Goal: Information Seeking & Learning: Check status

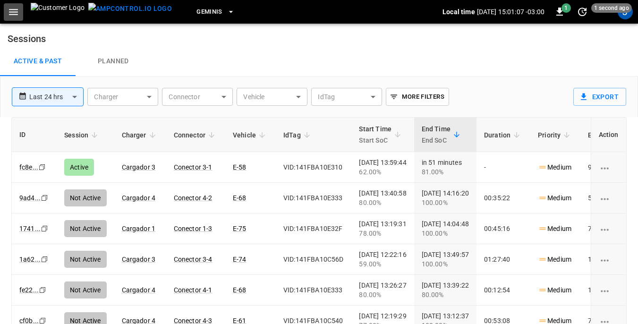
click at [12, 10] on icon "button" at bounding box center [14, 12] width 12 height 12
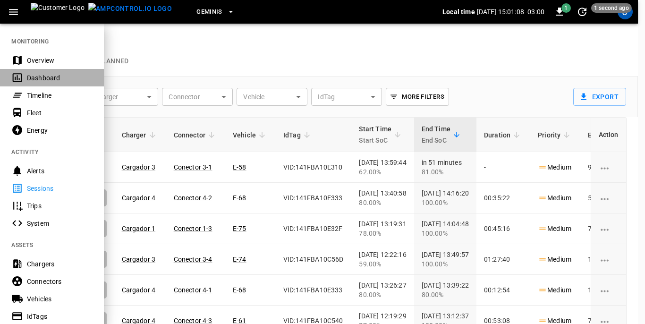
click at [49, 77] on div "Dashboard" at bounding box center [60, 77] width 66 height 9
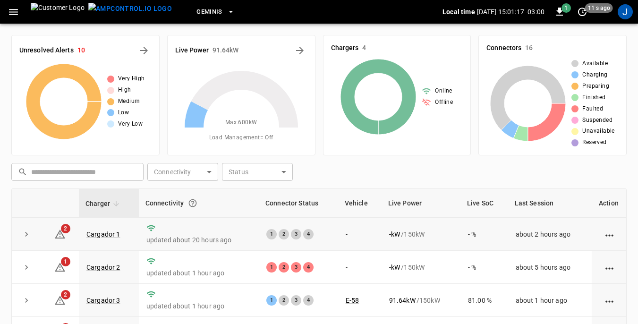
scroll to position [47, 0]
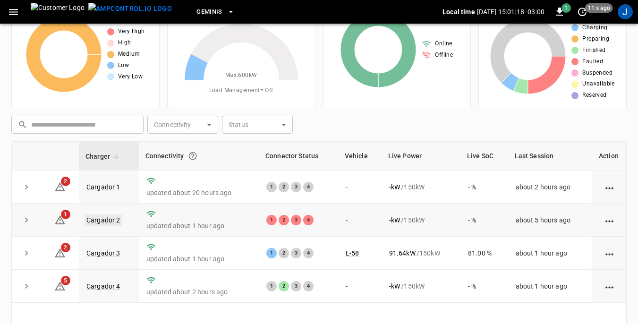
click at [108, 218] on link "Cargador 2" at bounding box center [104, 220] width 38 height 11
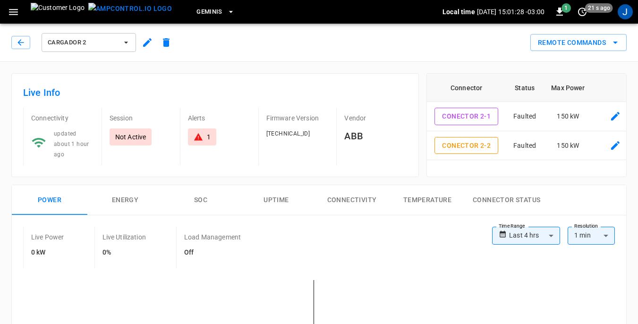
click at [194, 135] on icon at bounding box center [198, 136] width 9 height 9
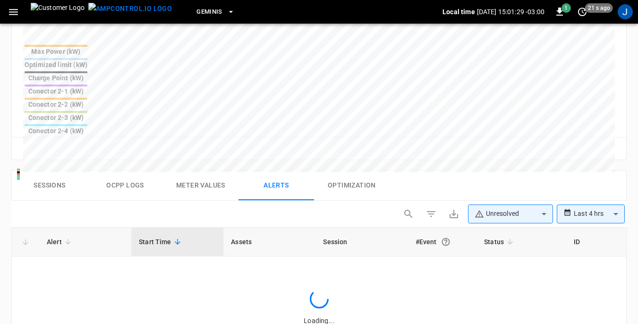
scroll to position [450, 0]
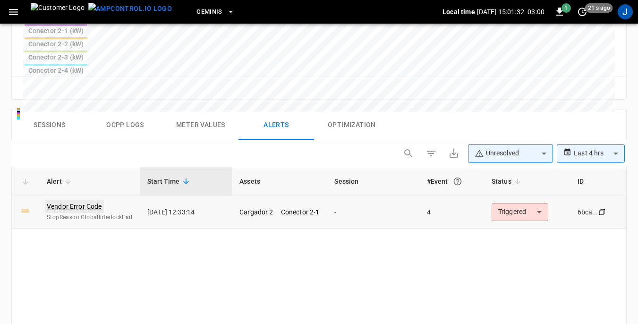
click at [93, 200] on link "Vendor Error Code" at bounding box center [74, 206] width 59 height 13
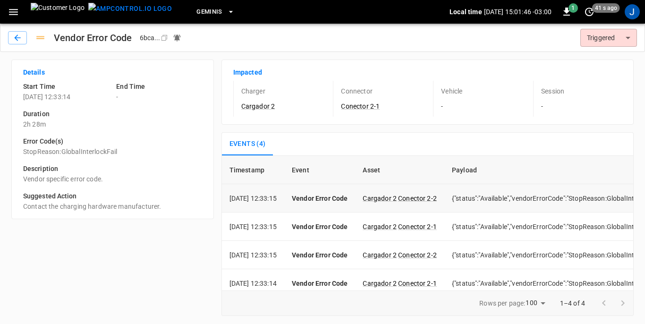
click at [480, 200] on td "{"status":"Available","vendorErrorCode":"StopReason:GlobalInterlockFail"}" at bounding box center [560, 198] width 231 height 28
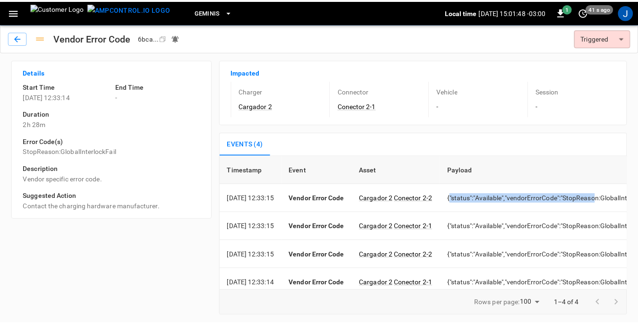
scroll to position [0, 63]
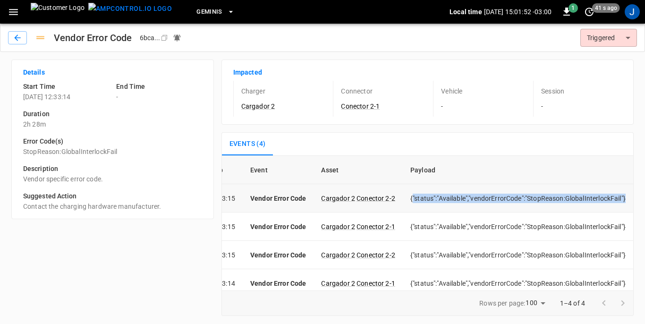
drag, startPoint x: 469, startPoint y: 198, endPoint x: 619, endPoint y: 199, distance: 149.8
click at [619, 199] on td "{"status":"Available","vendorErrorCode":"StopReason:GlobalInterlockFail"}" at bounding box center [518, 198] width 231 height 28
drag, startPoint x: 619, startPoint y: 199, endPoint x: 596, endPoint y: 196, distance: 22.9
drag, startPoint x: 596, startPoint y: 196, endPoint x: 438, endPoint y: 199, distance: 157.4
copy td ""status":"Available","vendorErrorCode":"StopReason:GlobalInterlockFail"}"
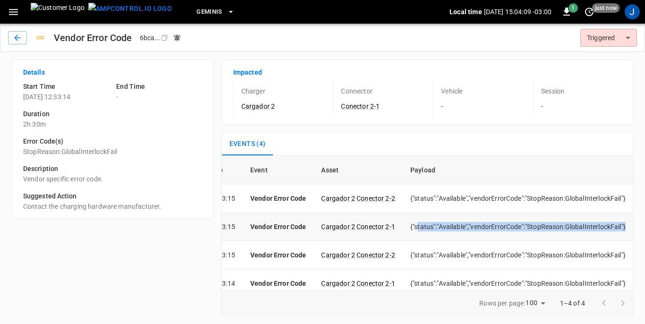
drag, startPoint x: 409, startPoint y: 227, endPoint x: 619, endPoint y: 225, distance: 209.8
click at [619, 225] on td "{"status":"Available","vendorErrorCode":"StopReason:GlobalInterlockFail"}" at bounding box center [518, 227] width 231 height 28
copy td "tatus":"Available","vendorErrorCode":"StopReason:GlobalInterlockFail"}"
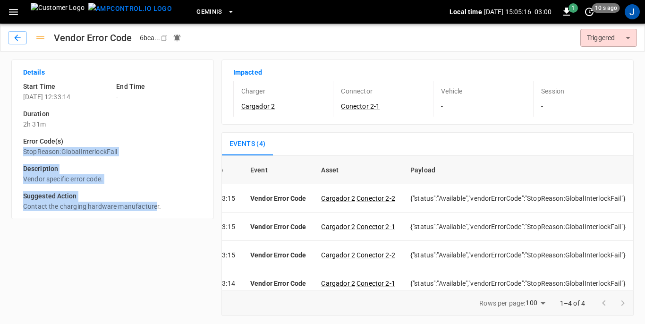
drag, startPoint x: 20, startPoint y: 150, endPoint x: 156, endPoint y: 204, distance: 146.4
click at [156, 204] on div "Start Time [DATE] 12:33:14 End Time - Duration 2h 31m Error Code(s) StopReason:…" at bounding box center [109, 142] width 187 height 137
copy div "StopReason:GlobalInterlockFail Description Vendor specific error code. Suggeste…"
click at [15, 35] on icon "button" at bounding box center [17, 37] width 9 height 9
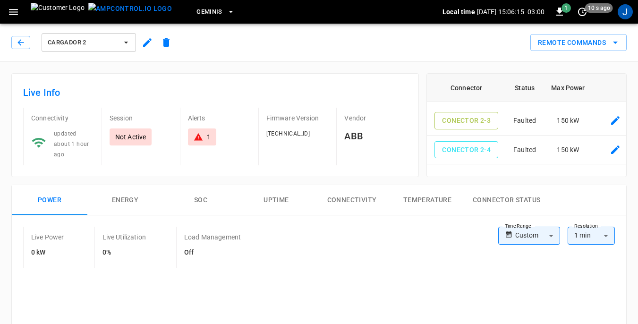
click at [130, 135] on p "Not Active" at bounding box center [130, 136] width 31 height 9
click at [205, 138] on div "1" at bounding box center [202, 136] width 17 height 9
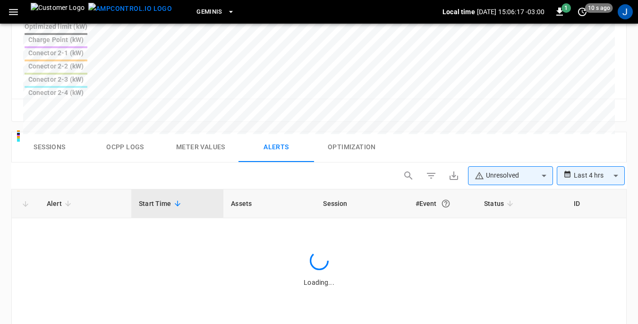
scroll to position [450, 0]
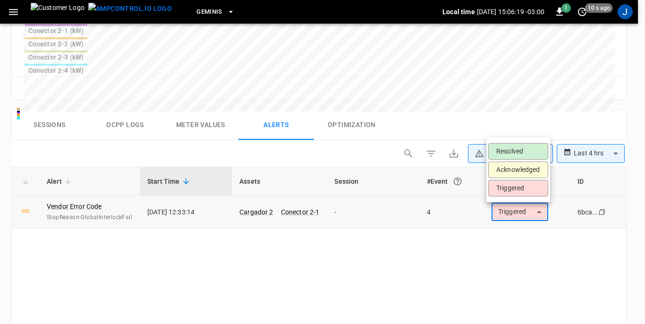
click at [528, 153] on li "Resolved" at bounding box center [519, 151] width 60 height 17
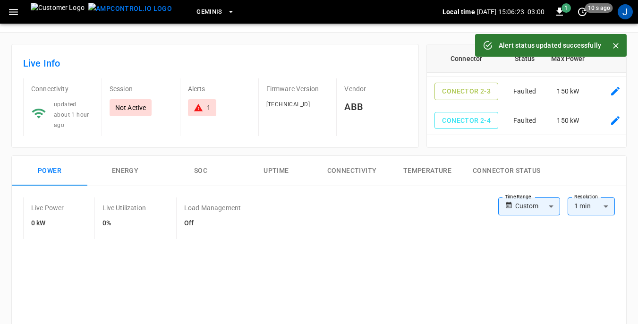
scroll to position [0, 0]
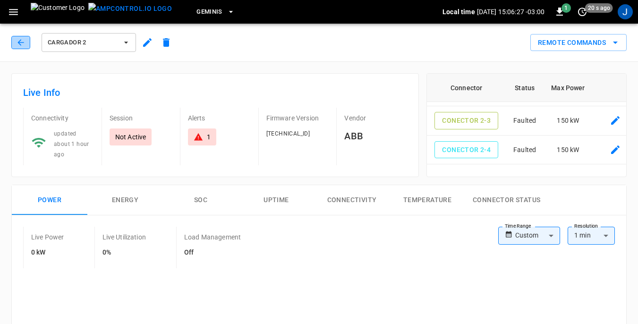
click at [20, 40] on icon "button" at bounding box center [20, 42] width 9 height 9
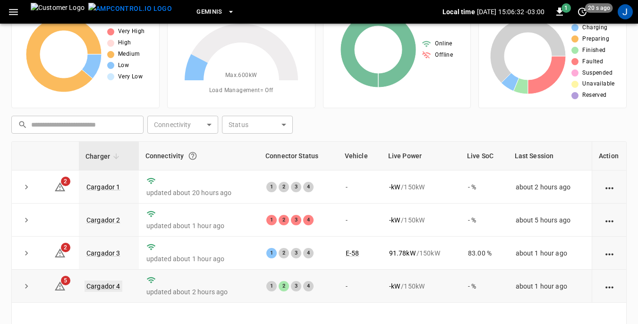
click at [95, 285] on link "Cargador 4" at bounding box center [104, 286] width 38 height 11
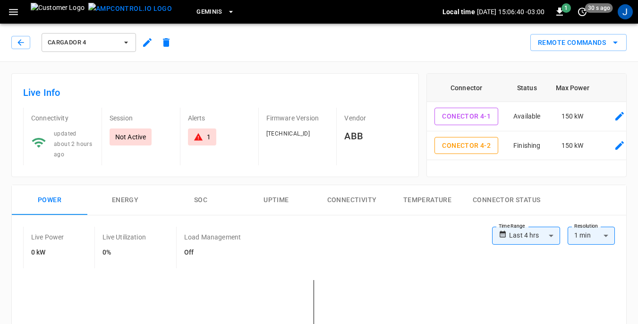
click at [199, 138] on icon at bounding box center [198, 137] width 9 height 8
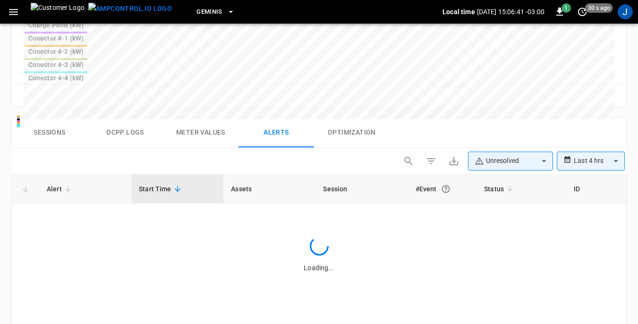
scroll to position [450, 0]
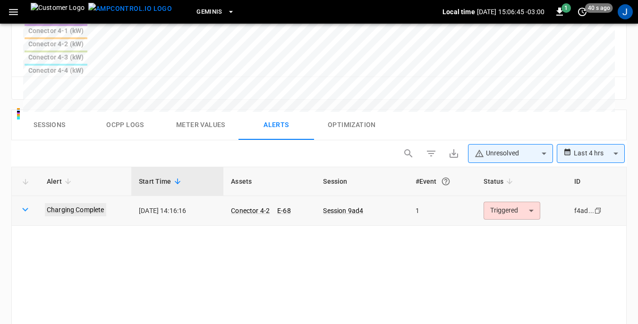
click at [75, 203] on link "Charging Complete" at bounding box center [75, 209] width 61 height 13
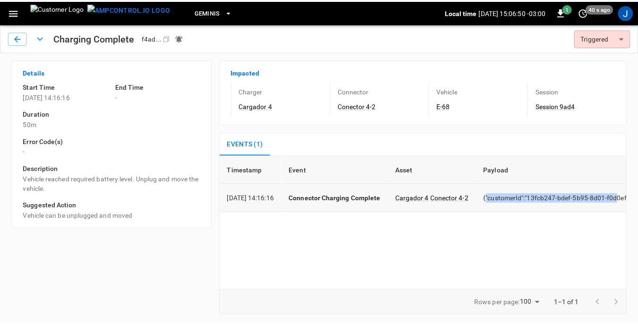
scroll to position [0, 44]
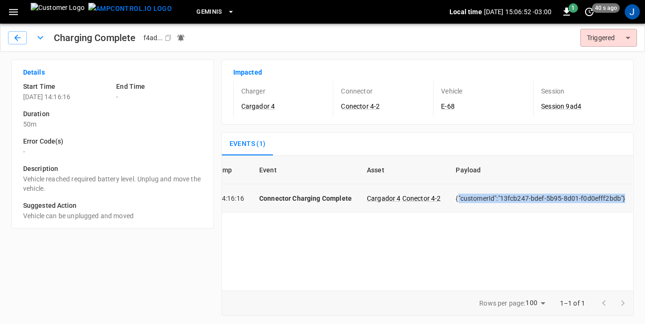
drag, startPoint x: 505, startPoint y: 196, endPoint x: 633, endPoint y: 196, distance: 128.1
click at [633, 196] on td "{"customerId":"13fcb247-bdef-5b95-8d01-f0d0efff2bdb"}" at bounding box center [540, 198] width 185 height 28
copy td ""customerId":"13fcb247-bdef-5b95-8d01-f0d0efff2bdb"}"
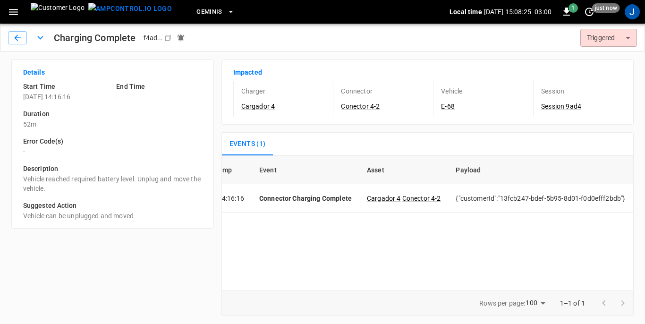
click at [13, 248] on div "Details Start Time [DATE] 14:16:16 End Time - Duration 52m Error Code(s) - Desc…" at bounding box center [109, 184] width 210 height 264
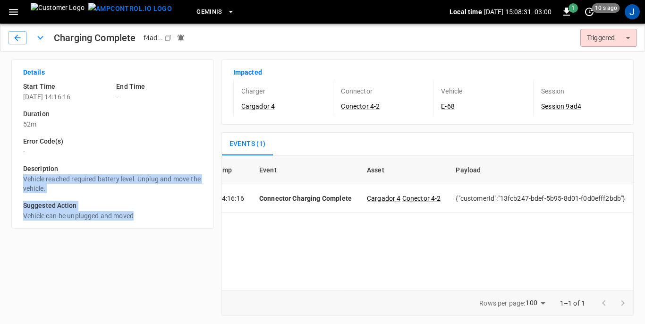
drag, startPoint x: 22, startPoint y: 178, endPoint x: 178, endPoint y: 220, distance: 161.6
click at [178, 220] on div "Start Time [DATE] 14:16:16 End Time - Duration 52m Error Code(s) - Description …" at bounding box center [109, 147] width 187 height 146
copy div "Vehicle reached required battery level. Unplug and move the vehicle. Suggested …"
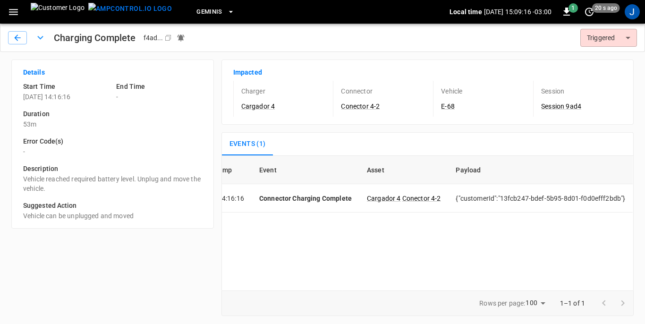
click at [137, 146] on h6 "Error Code(s)" at bounding box center [112, 142] width 179 height 10
click at [17, 38] on icon "button" at bounding box center [17, 37] width 9 height 9
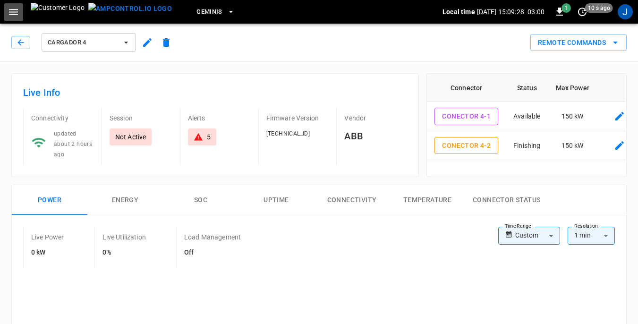
click at [13, 13] on icon "button" at bounding box center [14, 12] width 12 height 12
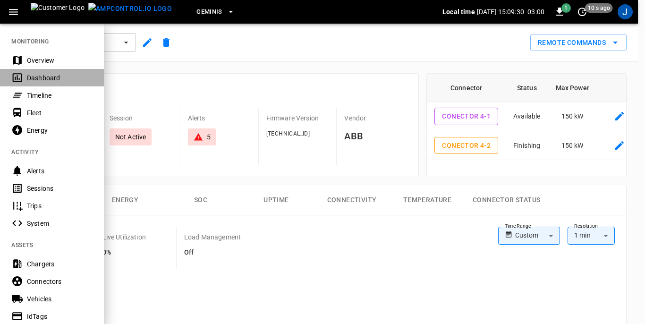
click at [37, 75] on div "Dashboard" at bounding box center [60, 77] width 66 height 9
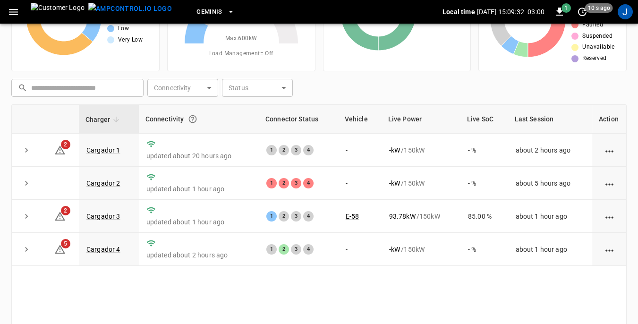
scroll to position [95, 0]
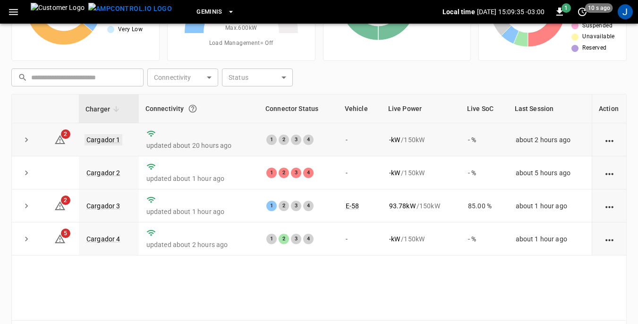
click at [96, 138] on link "Cargador 1" at bounding box center [104, 139] width 38 height 11
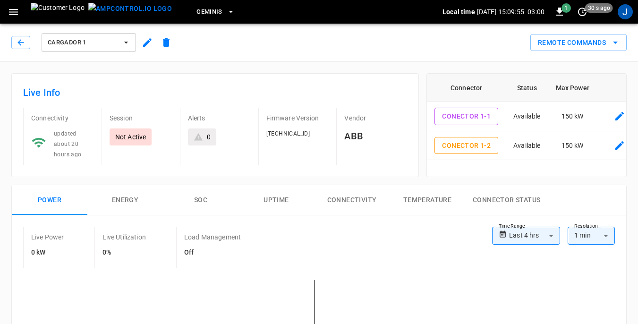
click at [127, 39] on icon "button" at bounding box center [125, 42] width 9 height 9
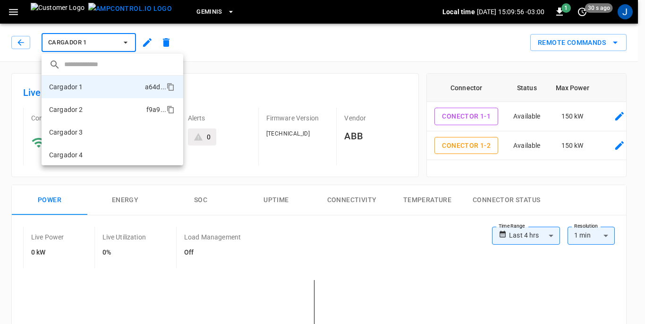
click at [77, 109] on p "Cargador 2" at bounding box center [66, 109] width 34 height 9
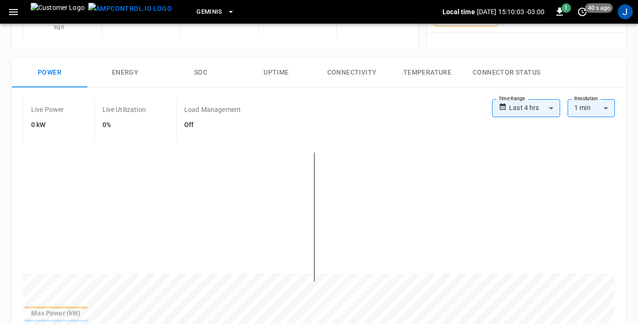
scroll to position [142, 0]
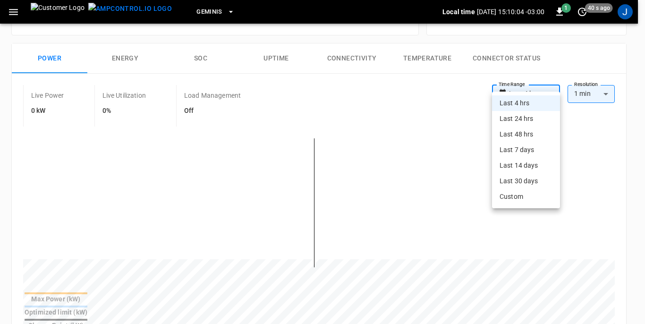
click at [552, 80] on body "**********" at bounding box center [322, 305] width 645 height 894
click at [522, 119] on li "Last 24 hrs" at bounding box center [526, 119] width 68 height 16
type input "**********"
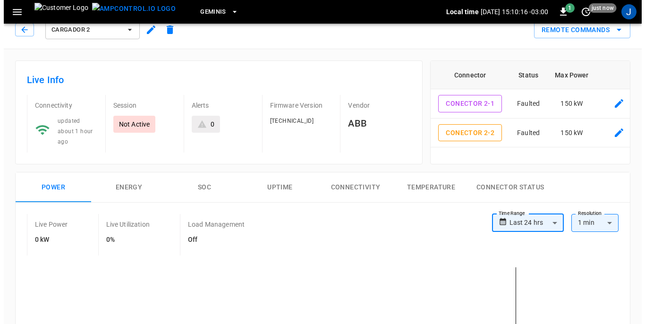
scroll to position [0, 0]
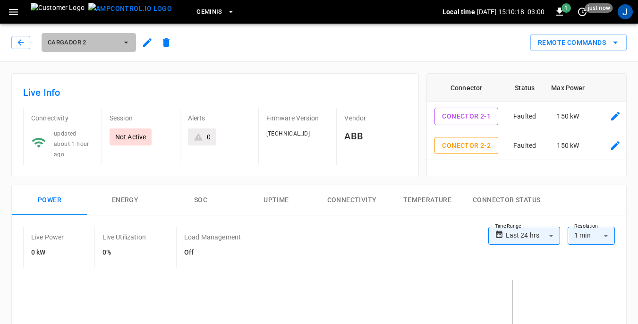
click at [128, 41] on icon "button" at bounding box center [125, 42] width 9 height 9
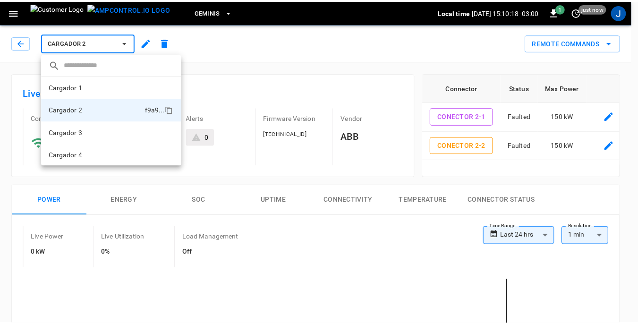
scroll to position [1, 0]
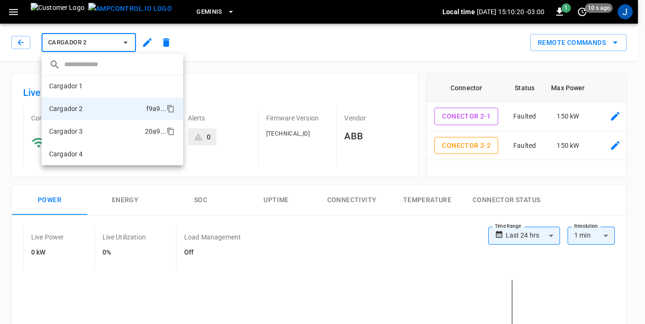
click at [75, 134] on p "Cargador 3" at bounding box center [66, 131] width 34 height 9
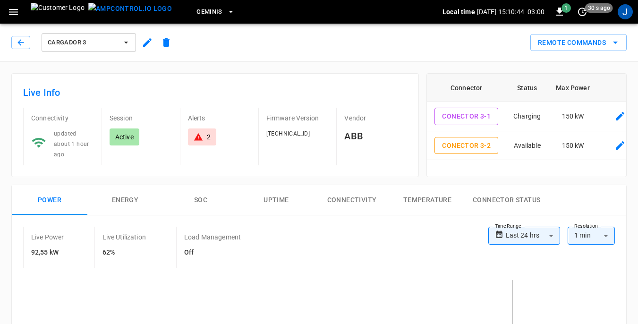
click at [127, 43] on icon "button" at bounding box center [125, 42] width 9 height 9
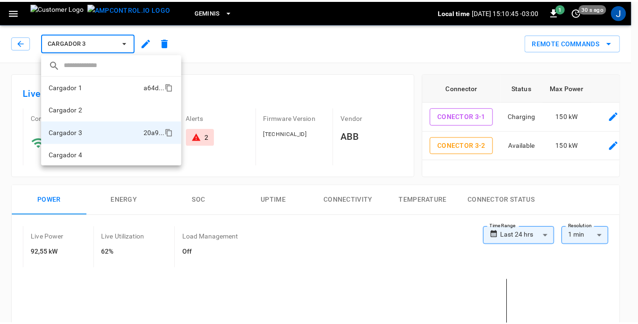
scroll to position [1, 0]
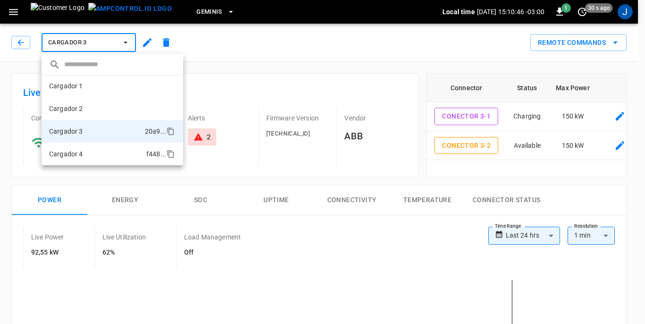
click at [64, 154] on p "Cargador 4" at bounding box center [66, 153] width 34 height 9
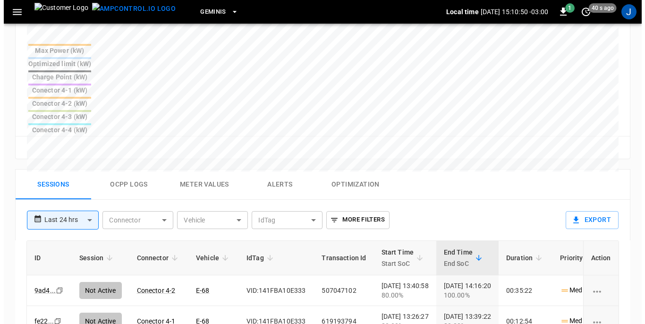
scroll to position [425, 0]
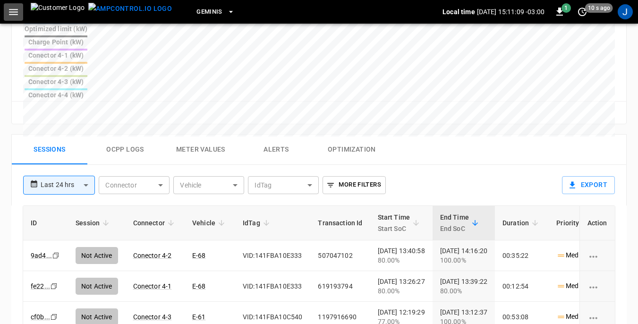
click at [13, 15] on icon "button" at bounding box center [13, 12] width 9 height 6
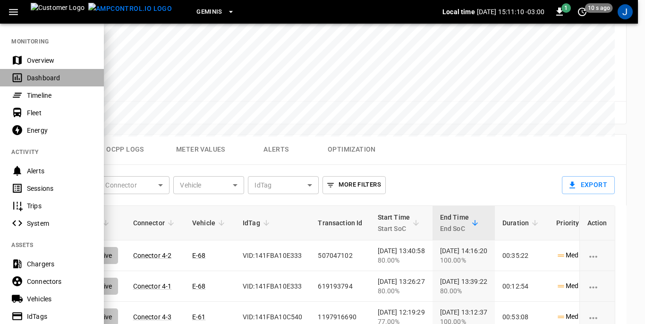
click at [37, 75] on div "Dashboard" at bounding box center [60, 77] width 66 height 9
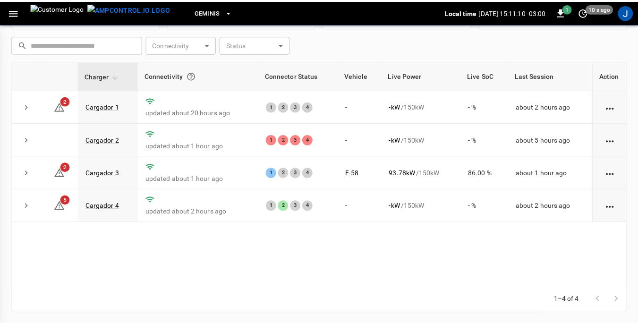
scroll to position [128, 0]
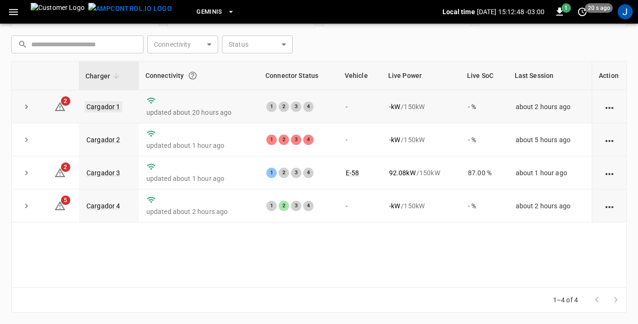
click at [112, 107] on link "Cargador 1" at bounding box center [104, 106] width 38 height 11
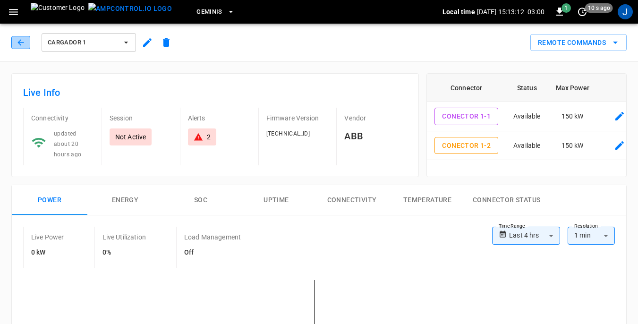
click at [17, 41] on icon "button" at bounding box center [20, 42] width 9 height 9
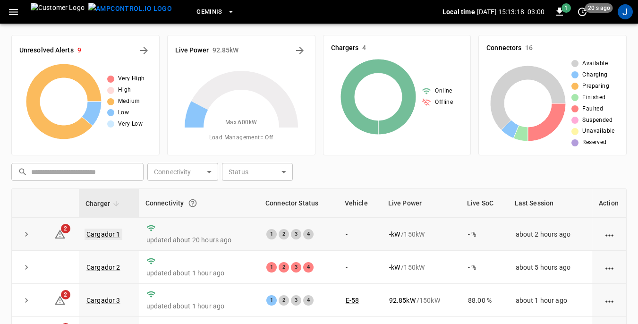
click at [105, 231] on link "Cargador 1" at bounding box center [104, 234] width 38 height 11
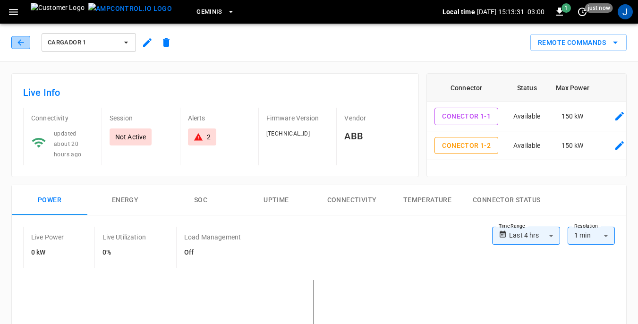
click at [23, 41] on icon "button" at bounding box center [20, 42] width 9 height 9
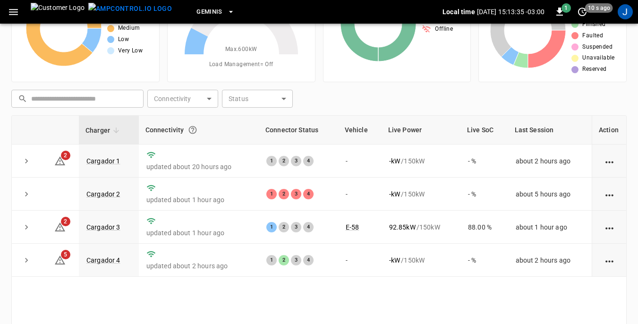
scroll to position [95, 0]
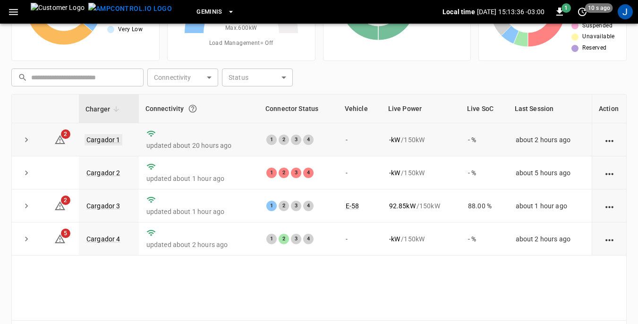
click at [101, 140] on link "Cargador 1" at bounding box center [104, 139] width 38 height 11
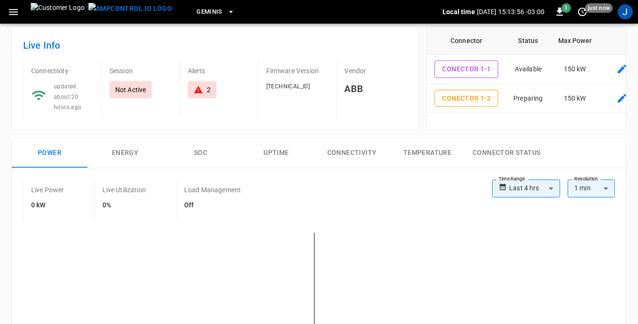
click at [11, 12] on icon "button" at bounding box center [13, 12] width 9 height 6
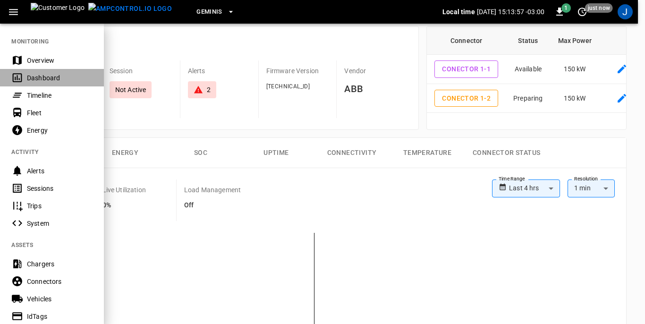
click at [32, 75] on div "Dashboard" at bounding box center [60, 77] width 66 height 9
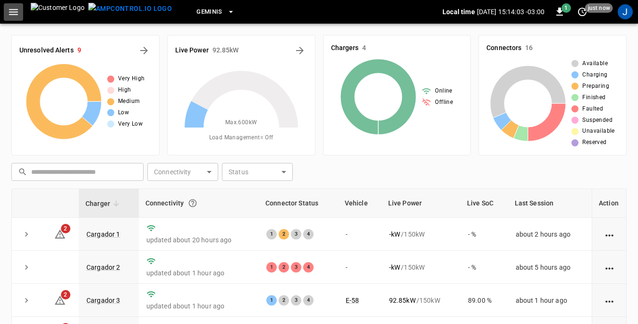
click at [13, 14] on icon "button" at bounding box center [14, 12] width 12 height 12
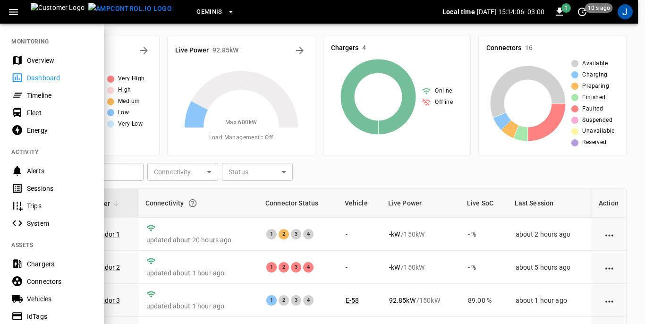
click at [28, 187] on div "Sessions" at bounding box center [60, 188] width 66 height 9
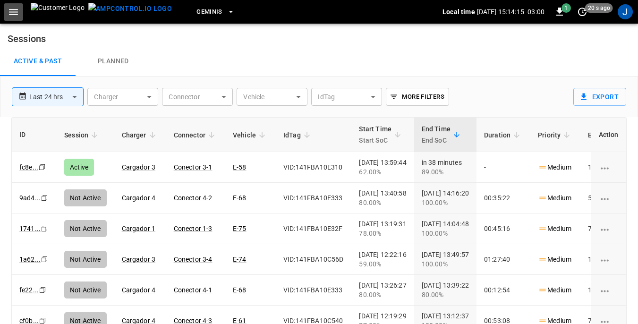
click at [14, 13] on icon "button" at bounding box center [14, 12] width 12 height 12
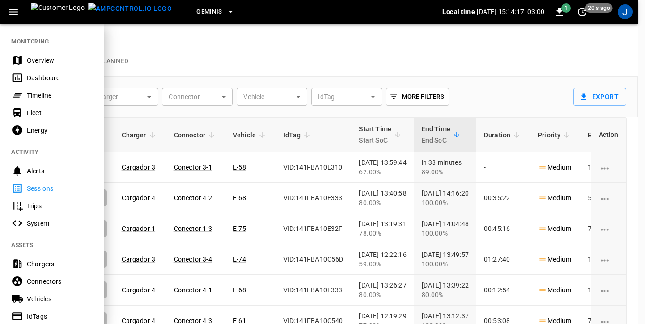
click at [37, 76] on div "Dashboard" at bounding box center [60, 77] width 66 height 9
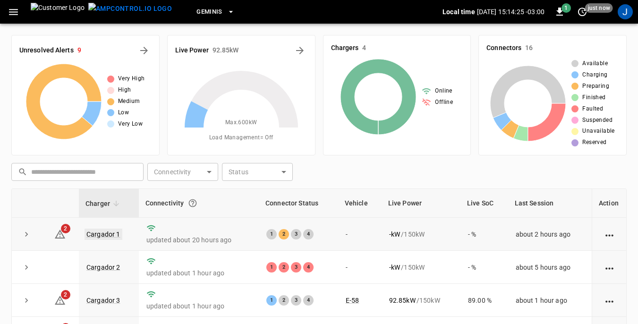
click at [107, 232] on link "Cargador 1" at bounding box center [104, 234] width 38 height 11
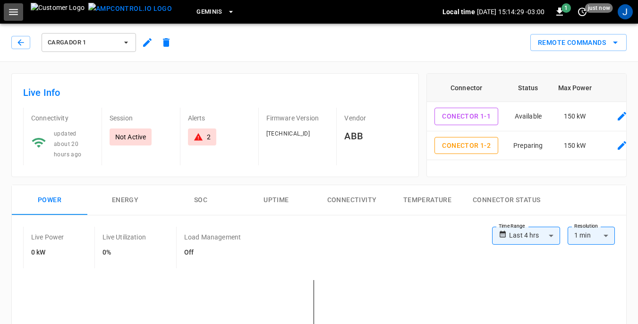
click at [15, 11] on icon "button" at bounding box center [13, 12] width 9 height 6
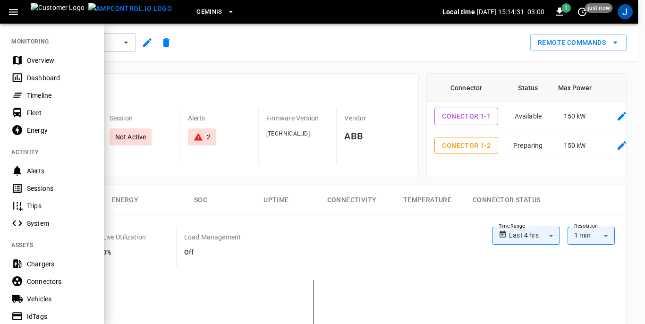
click at [40, 188] on div "Sessions" at bounding box center [60, 188] width 66 height 9
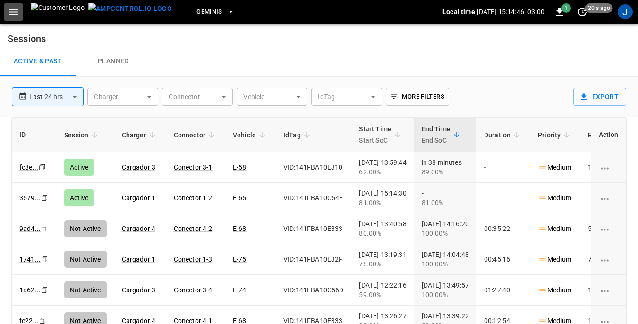
click at [10, 11] on icon "button" at bounding box center [14, 12] width 12 height 12
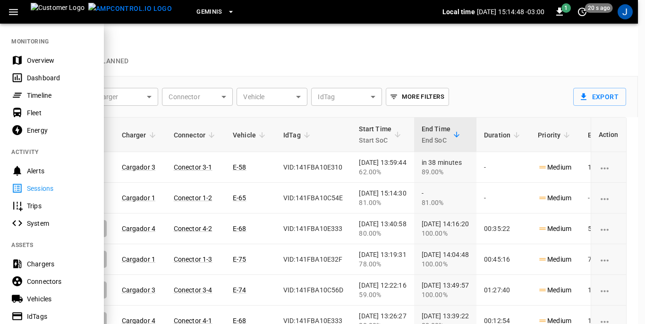
click at [39, 75] on div "Dashboard" at bounding box center [60, 77] width 66 height 9
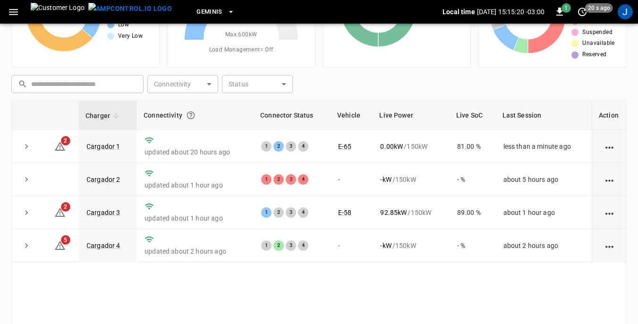
scroll to position [95, 0]
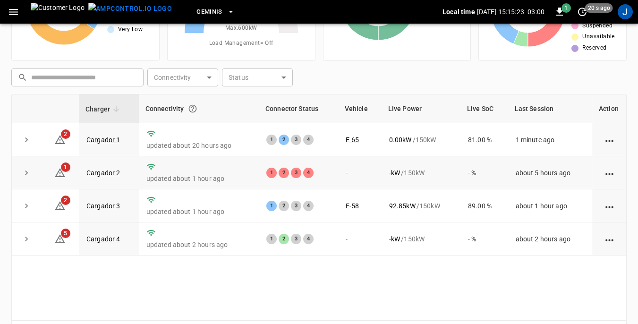
click at [611, 173] on icon "action cell options" at bounding box center [610, 174] width 12 height 12
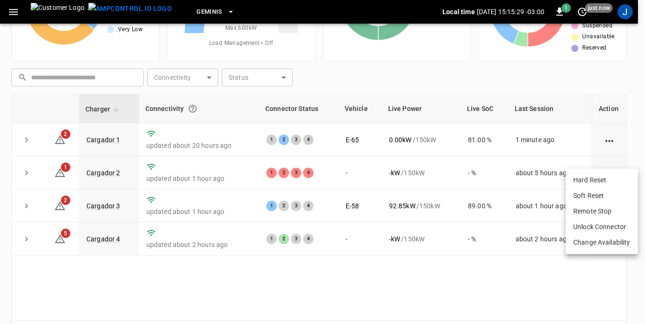
click at [60, 175] on div at bounding box center [322, 162] width 645 height 324
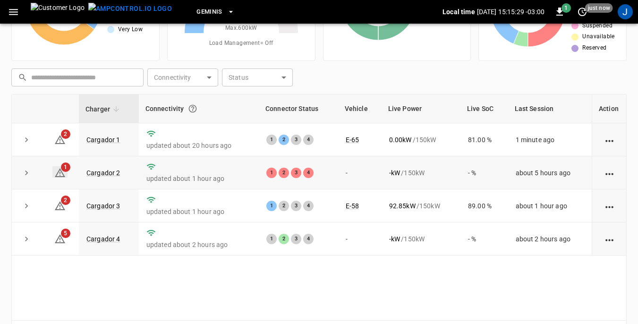
click at [59, 172] on icon at bounding box center [60, 172] width 10 height 9
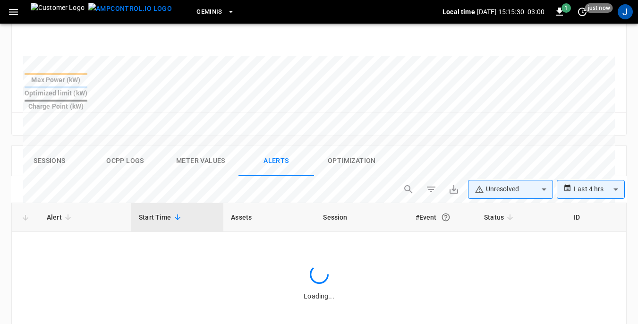
scroll to position [440, 0]
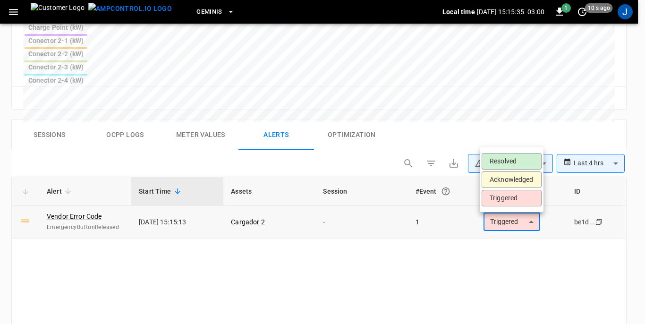
click at [503, 157] on li "Resolved" at bounding box center [512, 161] width 60 height 17
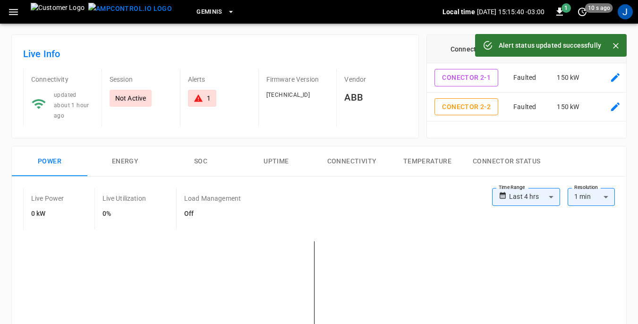
scroll to position [0, 0]
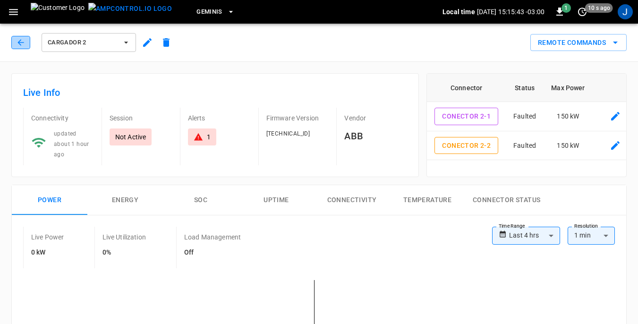
click at [18, 41] on icon "button" at bounding box center [20, 42] width 9 height 9
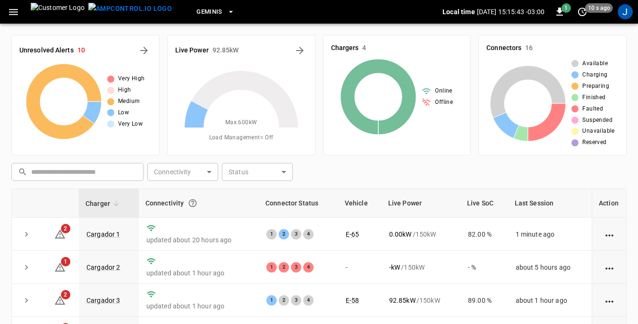
scroll to position [95, 0]
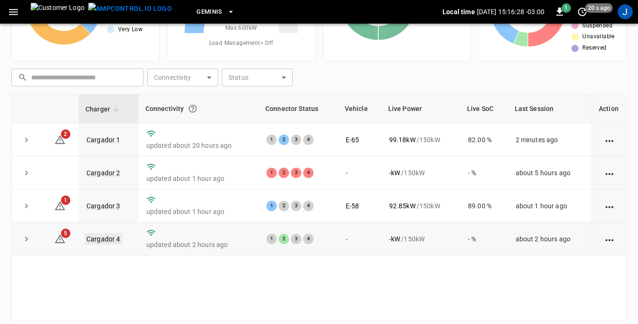
click at [107, 240] on link "Cargador 4" at bounding box center [104, 238] width 38 height 11
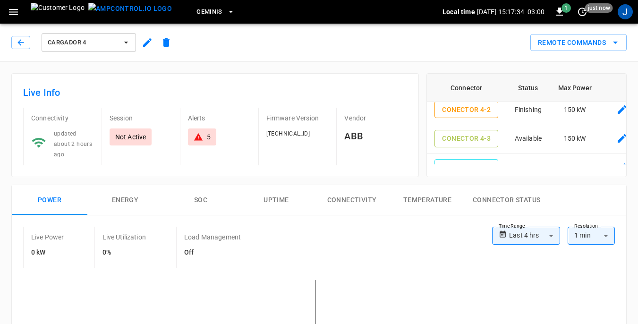
scroll to position [14, 0]
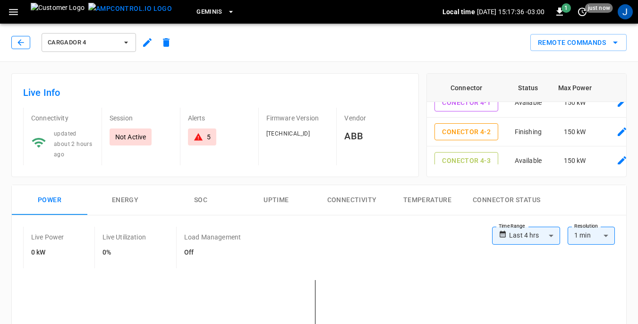
click at [21, 41] on icon "button" at bounding box center [20, 42] width 9 height 9
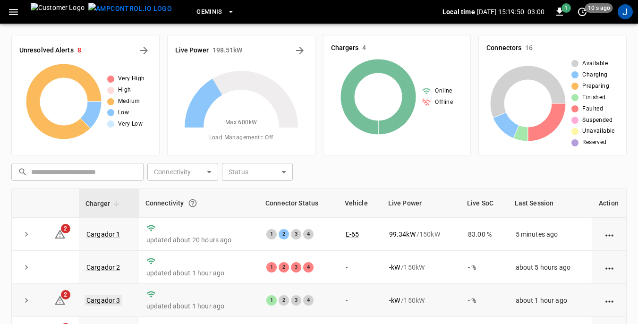
click at [103, 302] on link "Cargador 3" at bounding box center [104, 300] width 38 height 11
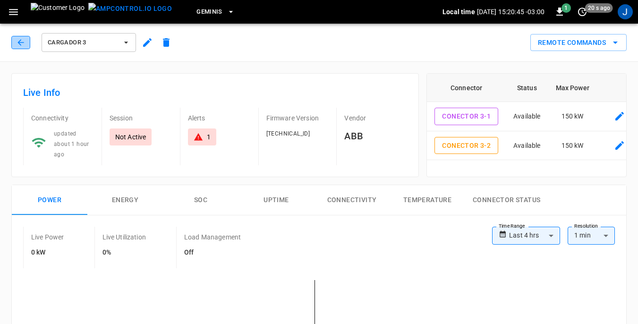
click at [26, 42] on button "button" at bounding box center [20, 42] width 19 height 13
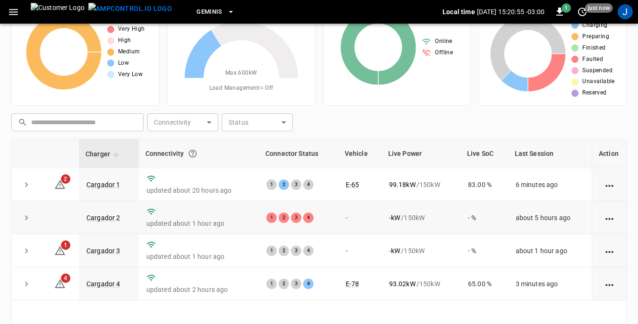
scroll to position [95, 0]
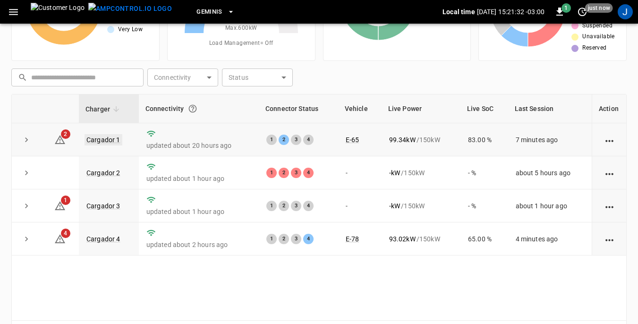
click at [106, 138] on link "Cargador 1" at bounding box center [104, 139] width 38 height 11
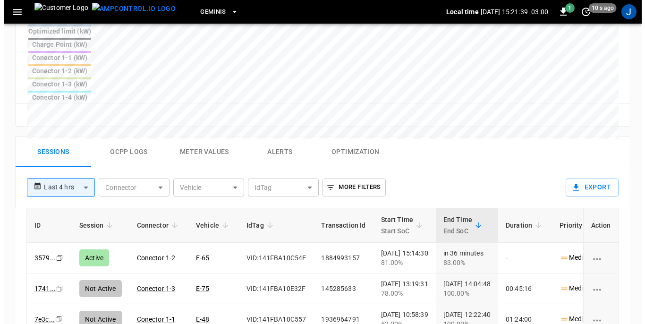
scroll to position [425, 0]
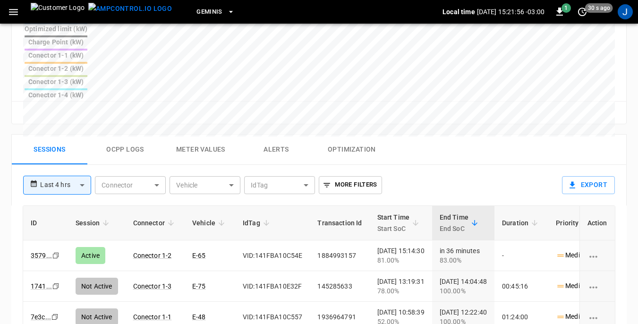
click at [231, 101] on body "**********" at bounding box center [319, 22] width 638 height 894
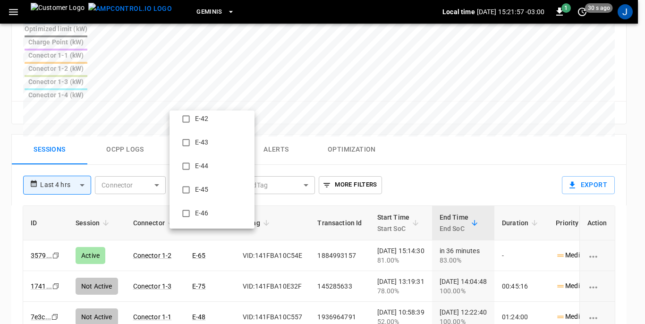
scroll to position [95, 0]
type input "**********"
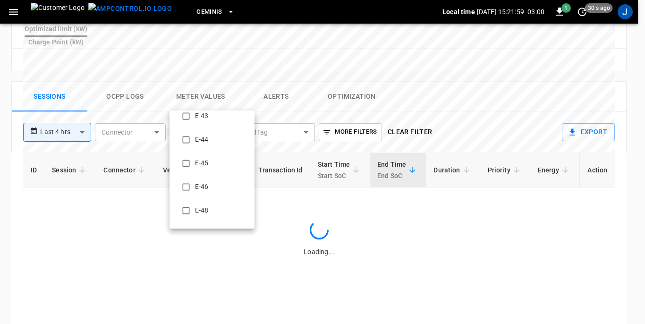
scroll to position [0, 0]
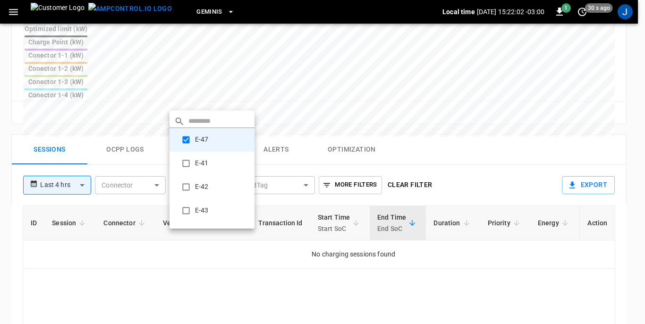
click at [291, 217] on div at bounding box center [322, 162] width 645 height 324
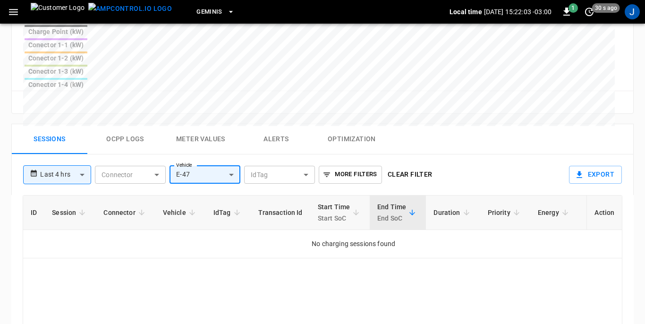
click at [155, 101] on body "**********" at bounding box center [322, 17] width 645 height 884
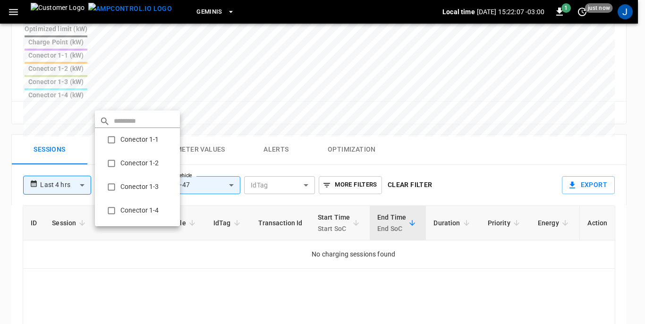
click at [11, 12] on div at bounding box center [322, 162] width 645 height 324
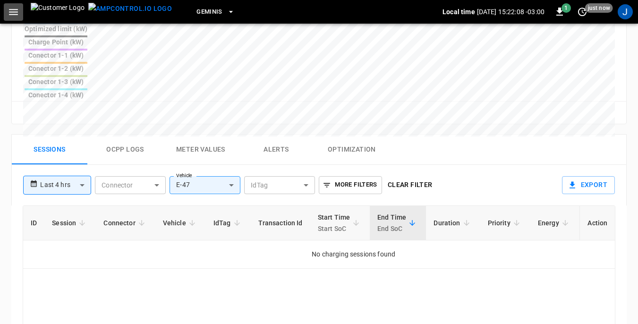
click at [11, 12] on icon "button" at bounding box center [13, 12] width 9 height 6
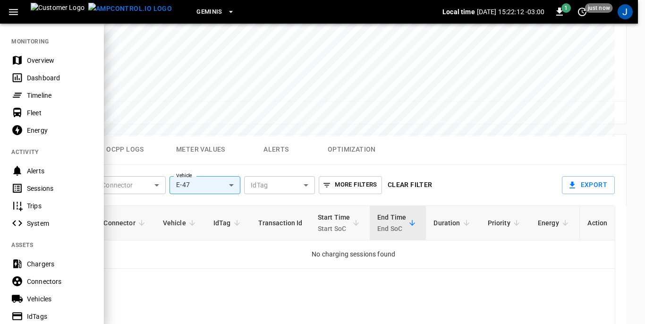
click at [44, 186] on div "Sessions" at bounding box center [60, 188] width 66 height 9
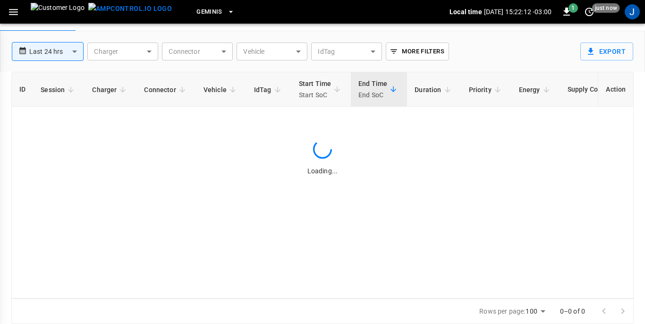
scroll to position [45, 0]
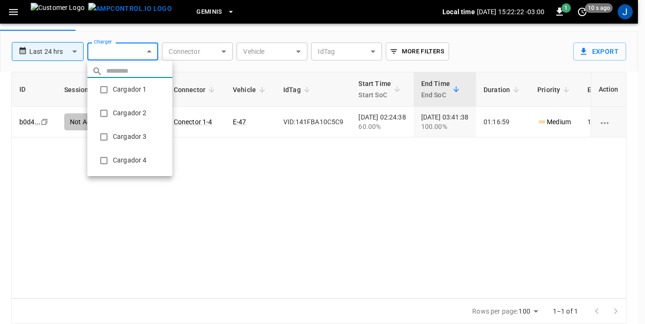
click at [151, 48] on body "**********" at bounding box center [322, 140] width 645 height 370
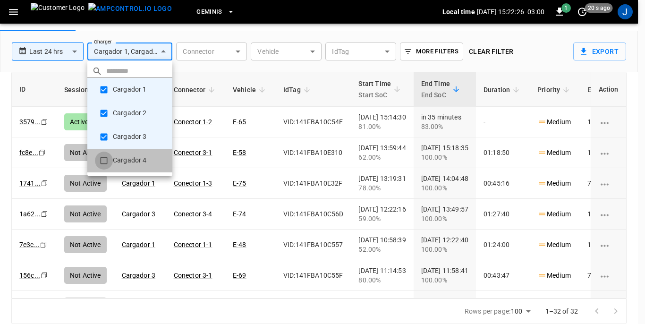
type input "**********"
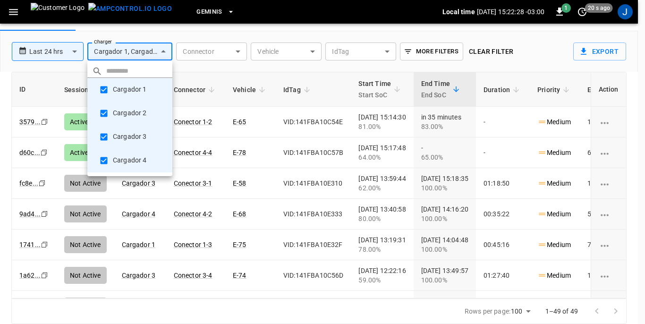
click at [314, 50] on div at bounding box center [322, 162] width 645 height 324
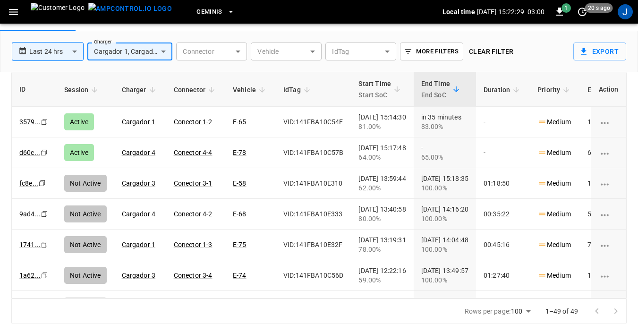
click at [314, 50] on body "**********" at bounding box center [319, 140] width 638 height 370
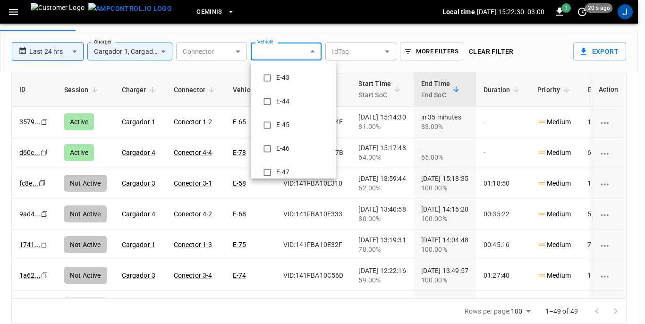
scroll to position [142, 0]
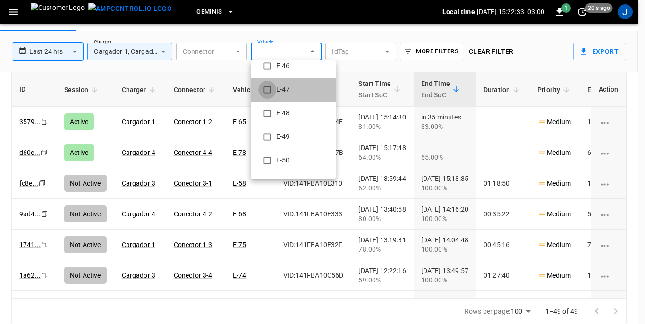
type input "**********"
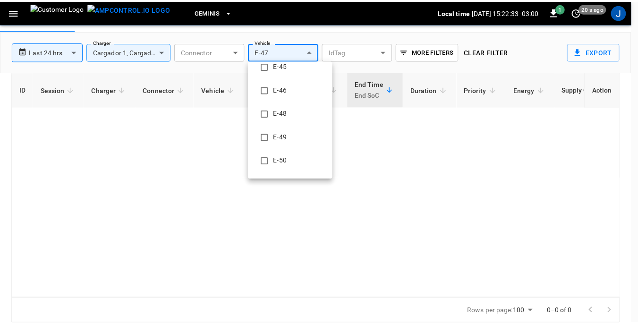
scroll to position [0, 0]
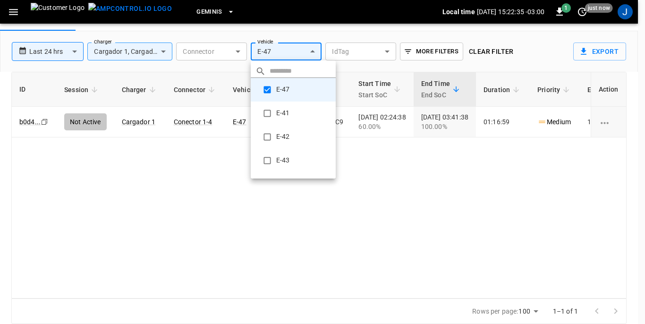
click at [498, 207] on div at bounding box center [322, 162] width 645 height 324
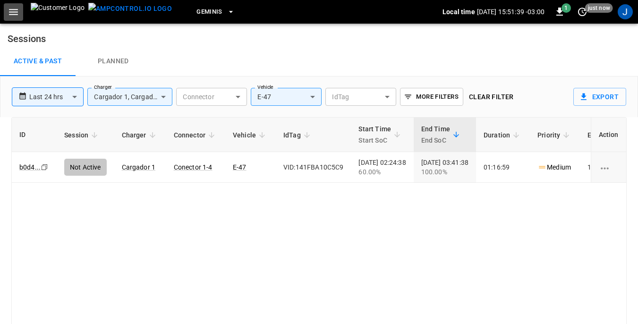
click at [14, 9] on icon "button" at bounding box center [13, 12] width 9 height 6
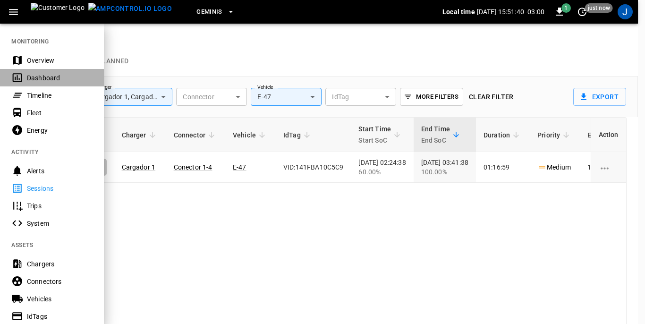
click at [39, 78] on div "Dashboard" at bounding box center [60, 77] width 66 height 9
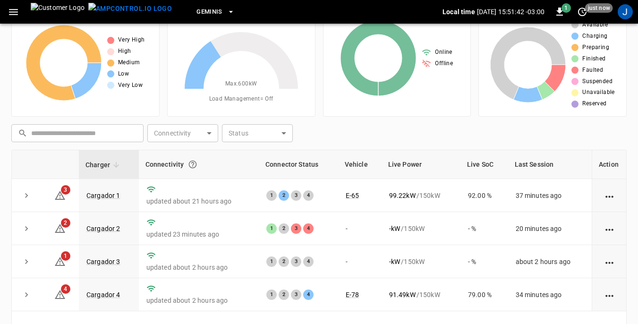
scroll to position [128, 0]
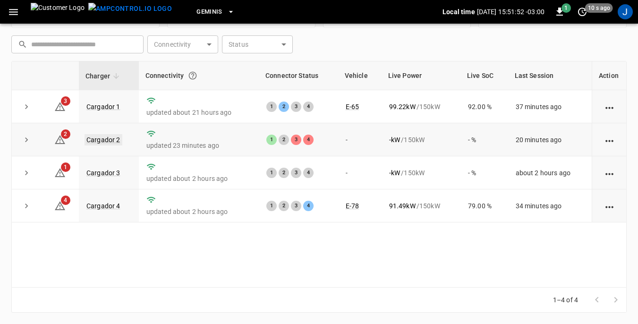
click at [105, 138] on link "Cargador 2" at bounding box center [104, 139] width 38 height 11
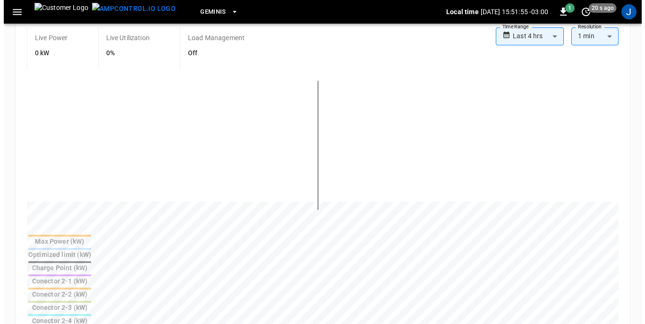
scroll to position [331, 0]
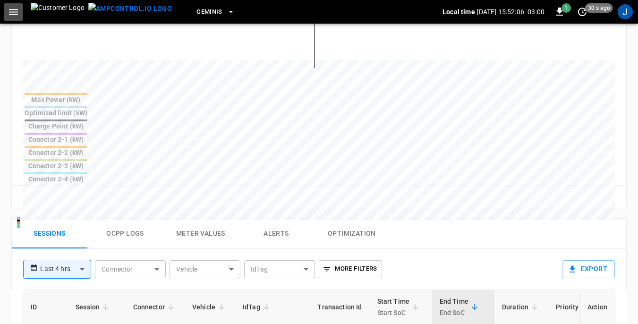
click at [11, 13] on icon "button" at bounding box center [14, 12] width 12 height 12
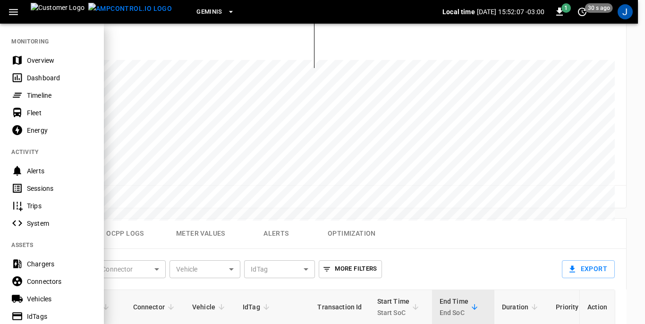
click at [37, 76] on div "Dashboard" at bounding box center [60, 77] width 66 height 9
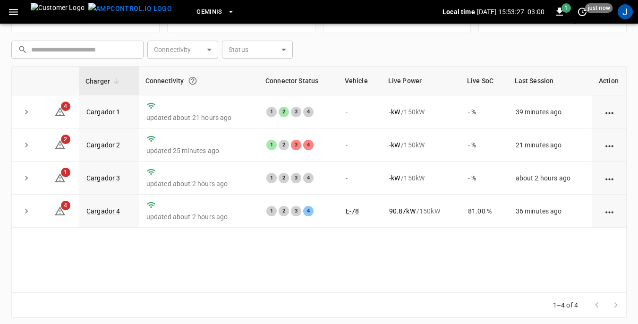
scroll to position [128, 0]
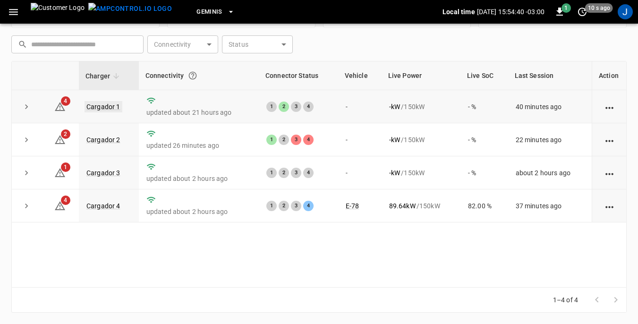
click at [111, 107] on link "Cargador 1" at bounding box center [104, 106] width 38 height 11
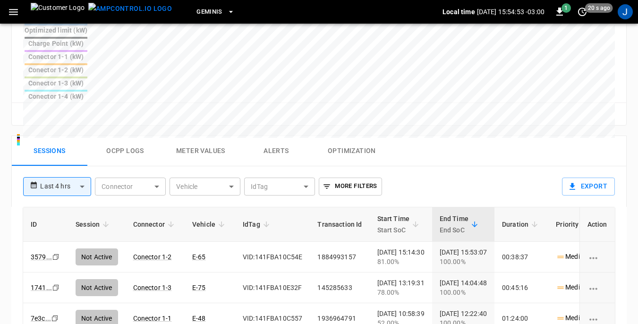
scroll to position [425, 0]
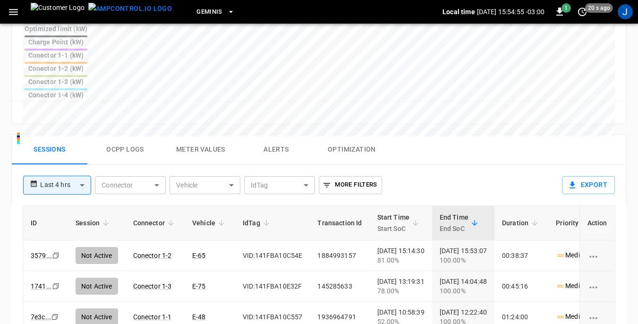
click at [83, 99] on body "**********" at bounding box center [319, 22] width 638 height 894
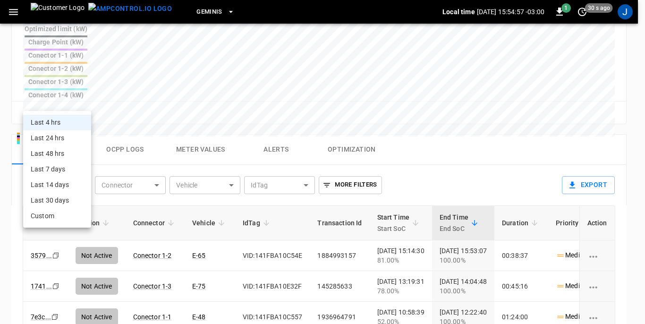
click at [53, 152] on li "Last 48 hrs" at bounding box center [57, 154] width 68 height 16
type input "**********"
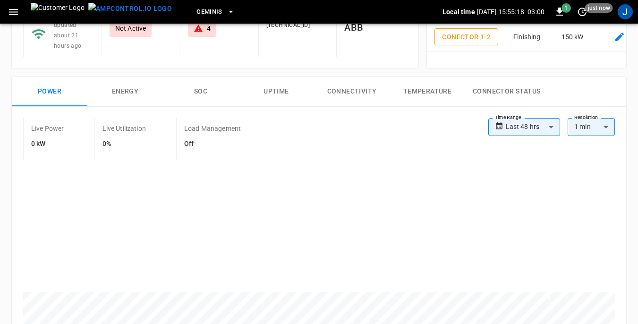
scroll to position [95, 0]
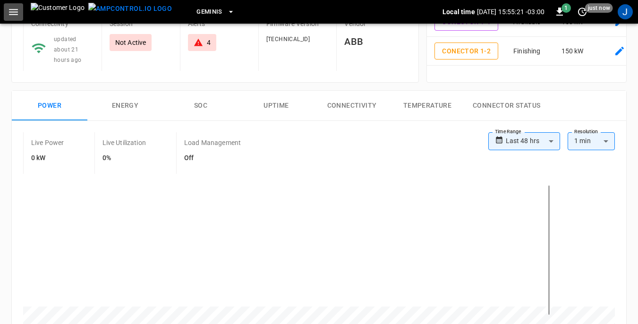
click at [10, 15] on icon "button" at bounding box center [13, 12] width 9 height 6
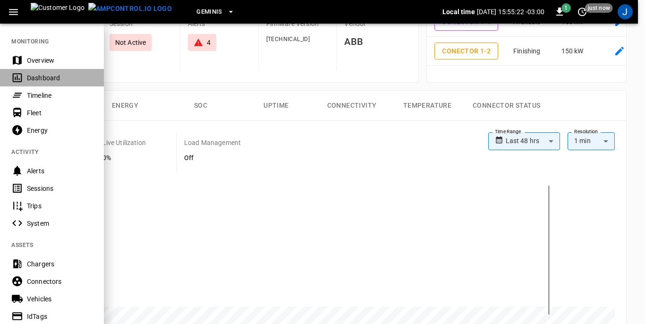
click at [39, 75] on div "Dashboard" at bounding box center [60, 77] width 66 height 9
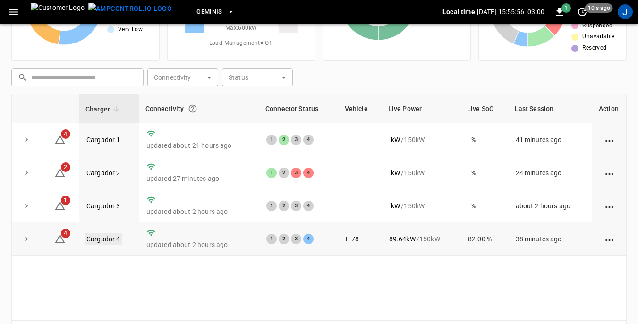
click at [109, 241] on link "Cargador 4" at bounding box center [104, 238] width 38 height 11
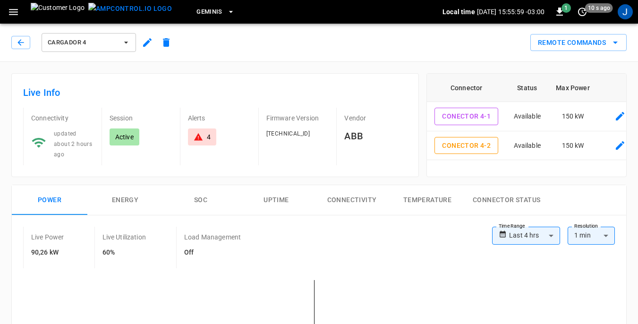
click at [18, 10] on icon "button" at bounding box center [14, 12] width 12 height 12
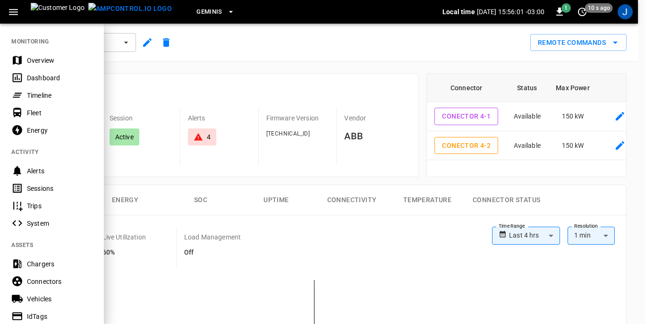
click at [42, 189] on div "Sessions" at bounding box center [60, 188] width 66 height 9
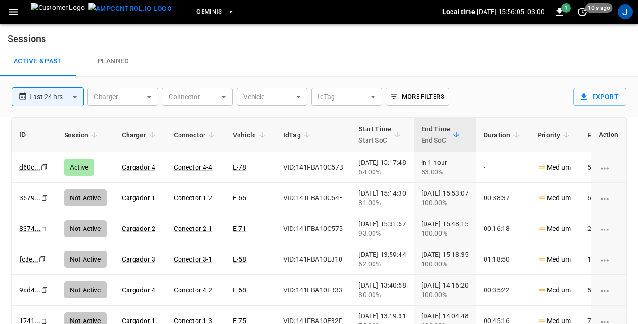
click at [300, 96] on body "**********" at bounding box center [319, 185] width 638 height 370
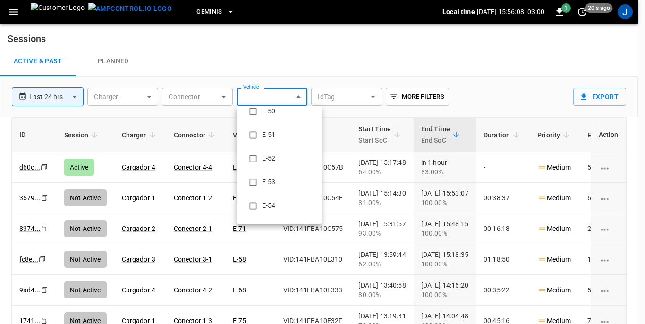
scroll to position [284, 0]
type input "**********"
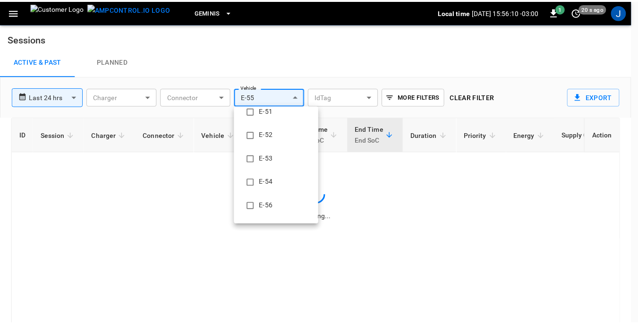
scroll to position [0, 0]
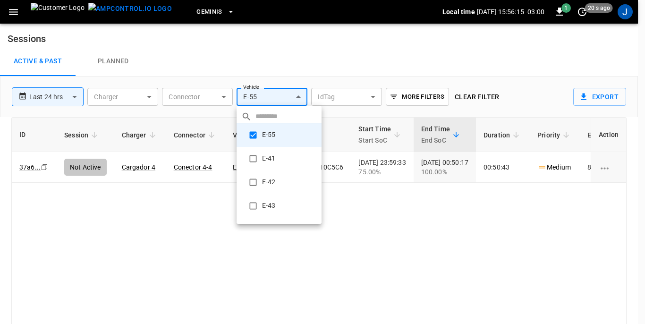
click at [429, 232] on div at bounding box center [322, 162] width 645 height 324
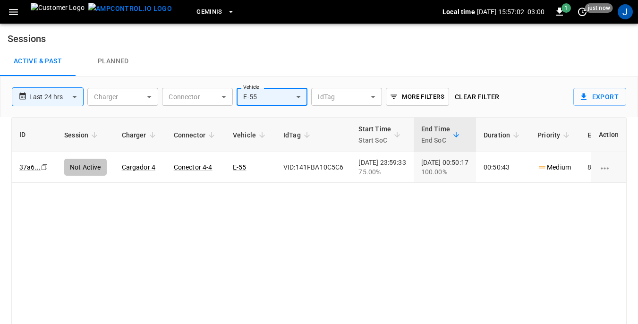
click at [12, 13] on icon "button" at bounding box center [14, 12] width 12 height 12
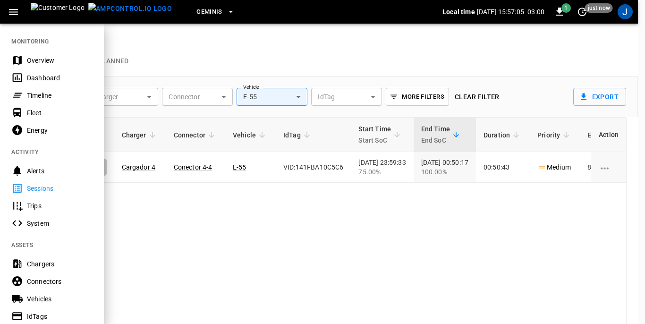
click at [314, 247] on div at bounding box center [322, 162] width 645 height 324
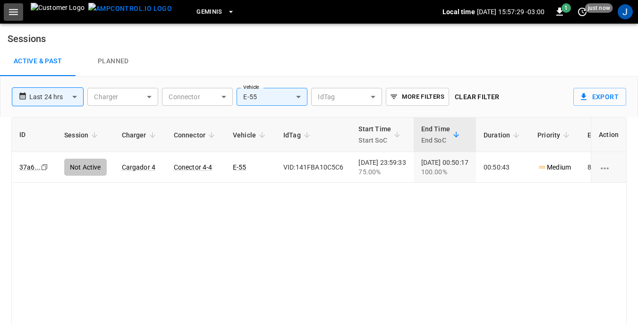
click at [13, 12] on icon "button" at bounding box center [13, 12] width 9 height 6
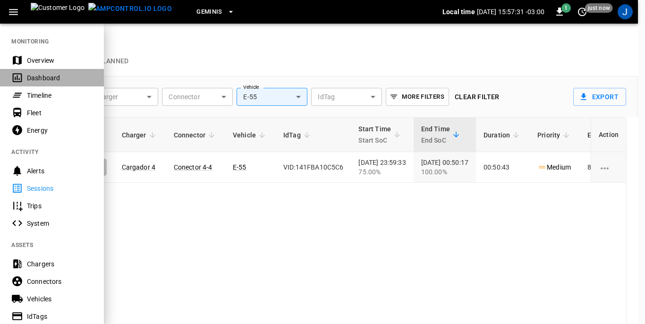
click at [41, 75] on div "Dashboard" at bounding box center [60, 77] width 66 height 9
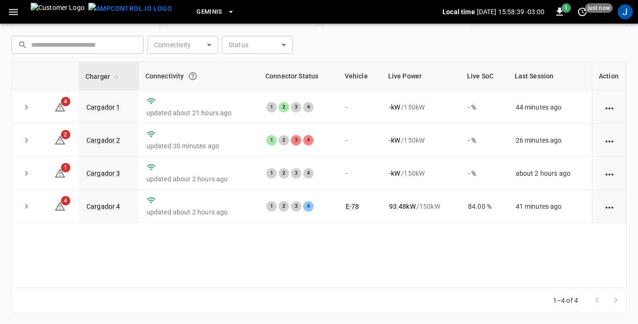
scroll to position [128, 0]
